Goal: Entertainment & Leisure: Consume media (video, audio)

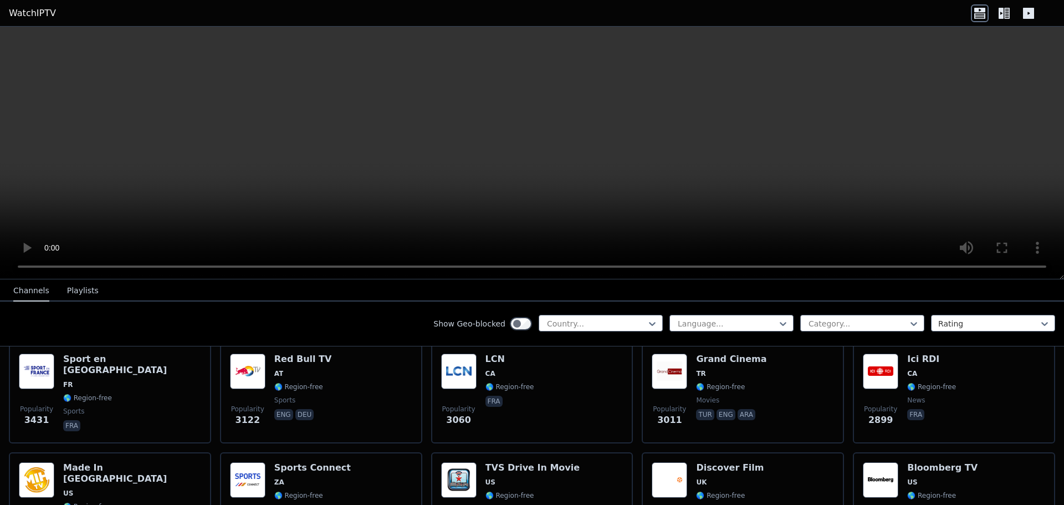
scroll to position [332, 0]
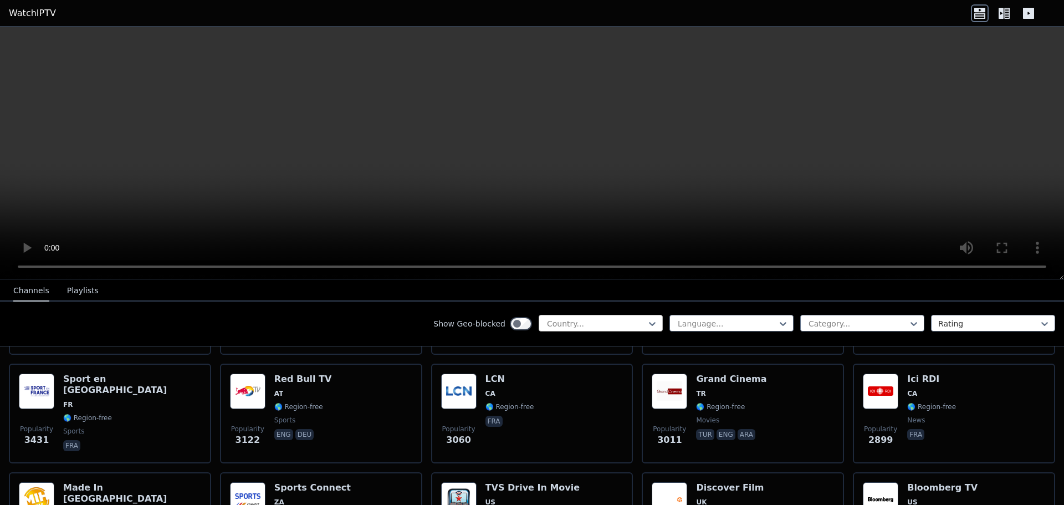
click at [579, 324] on div at bounding box center [596, 323] width 101 height 11
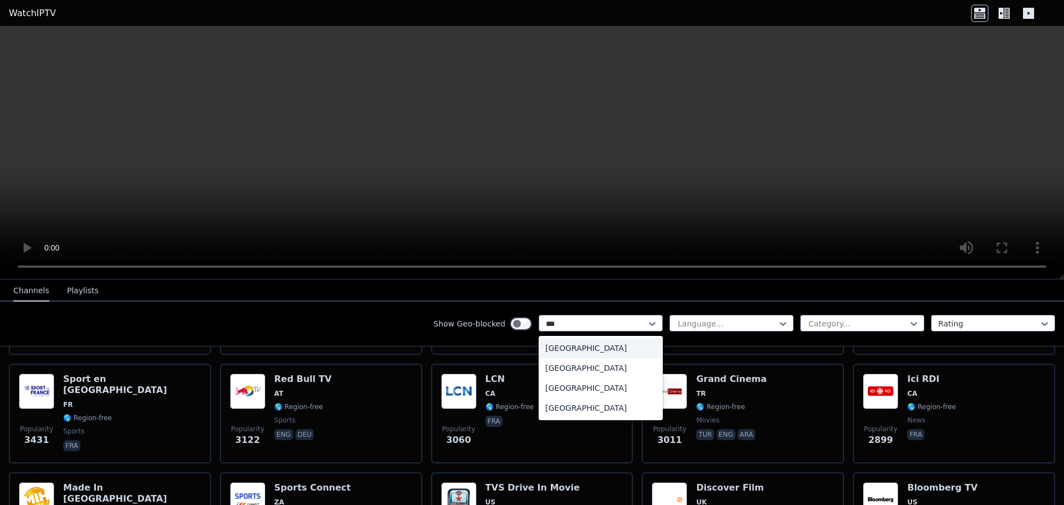
type input "****"
click at [580, 367] on div "[GEOGRAPHIC_DATA]" at bounding box center [601, 368] width 124 height 20
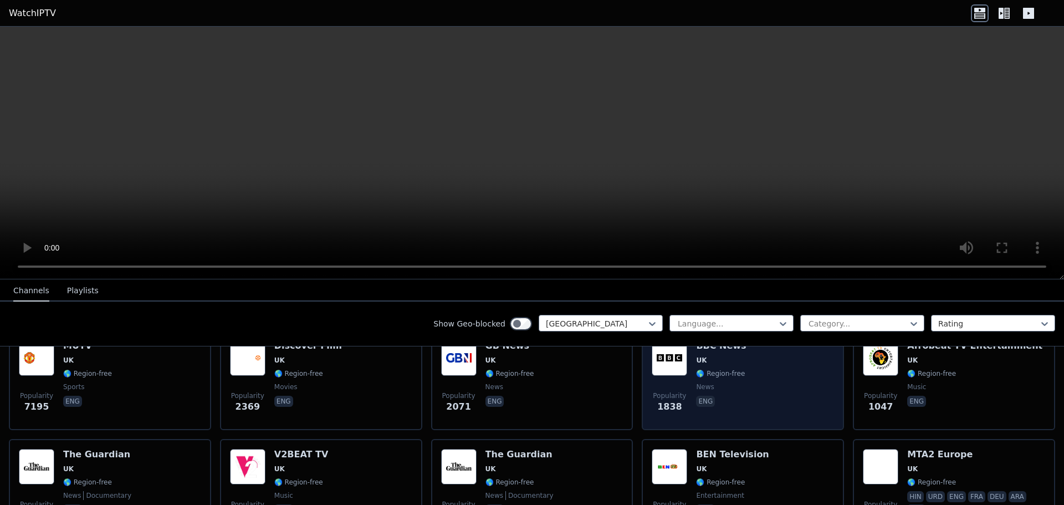
scroll to position [166, 0]
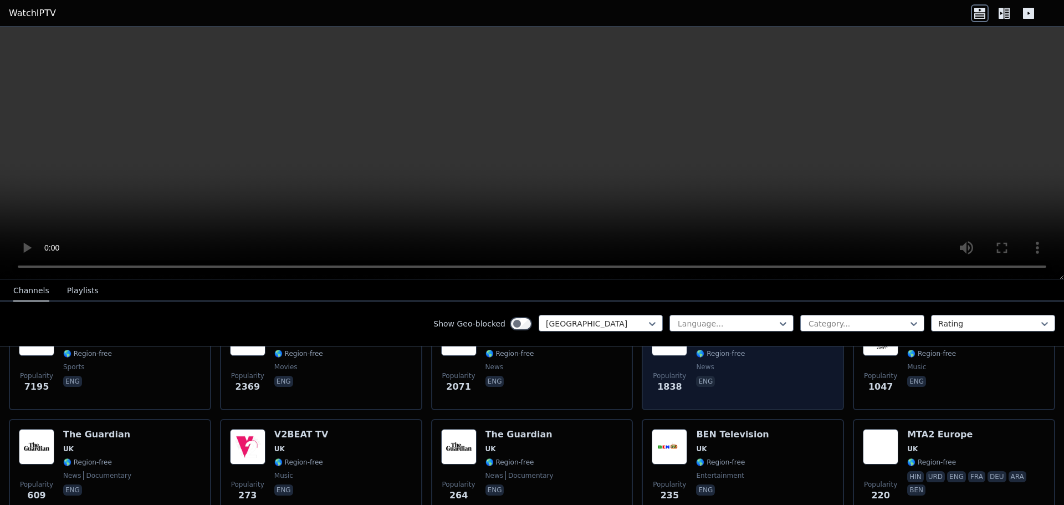
click at [769, 362] on div "Popularity 1838 BBC News UK 🌎 Region-free news eng" at bounding box center [743, 360] width 182 height 80
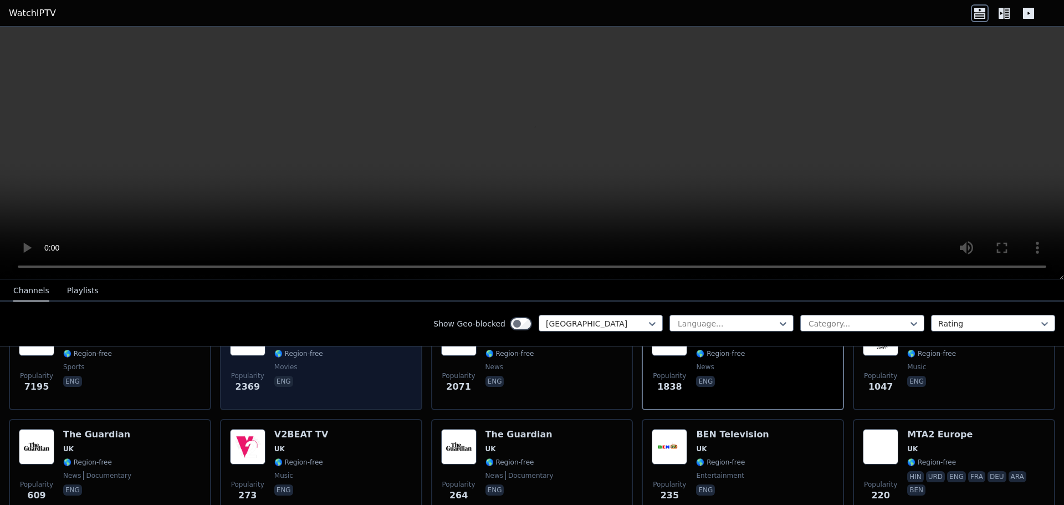
scroll to position [0, 0]
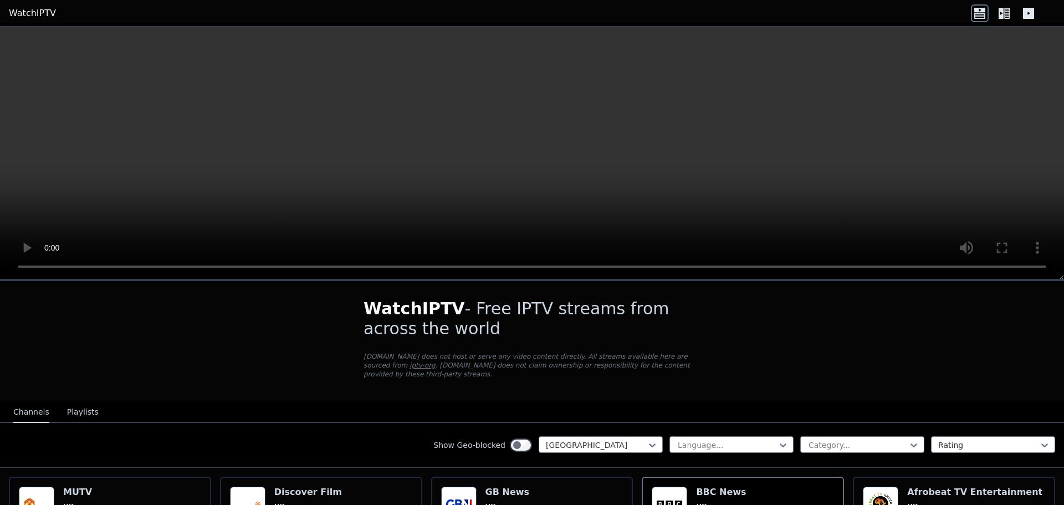
drag, startPoint x: 597, startPoint y: 140, endPoint x: 479, endPoint y: 341, distance: 233.0
click at [479, 341] on div "WatchIPTV - Free IPTV streams from across the world [DOMAIN_NAME] does not host…" at bounding box center [532, 341] width 372 height 120
